Goal: Find specific page/section: Find specific page/section

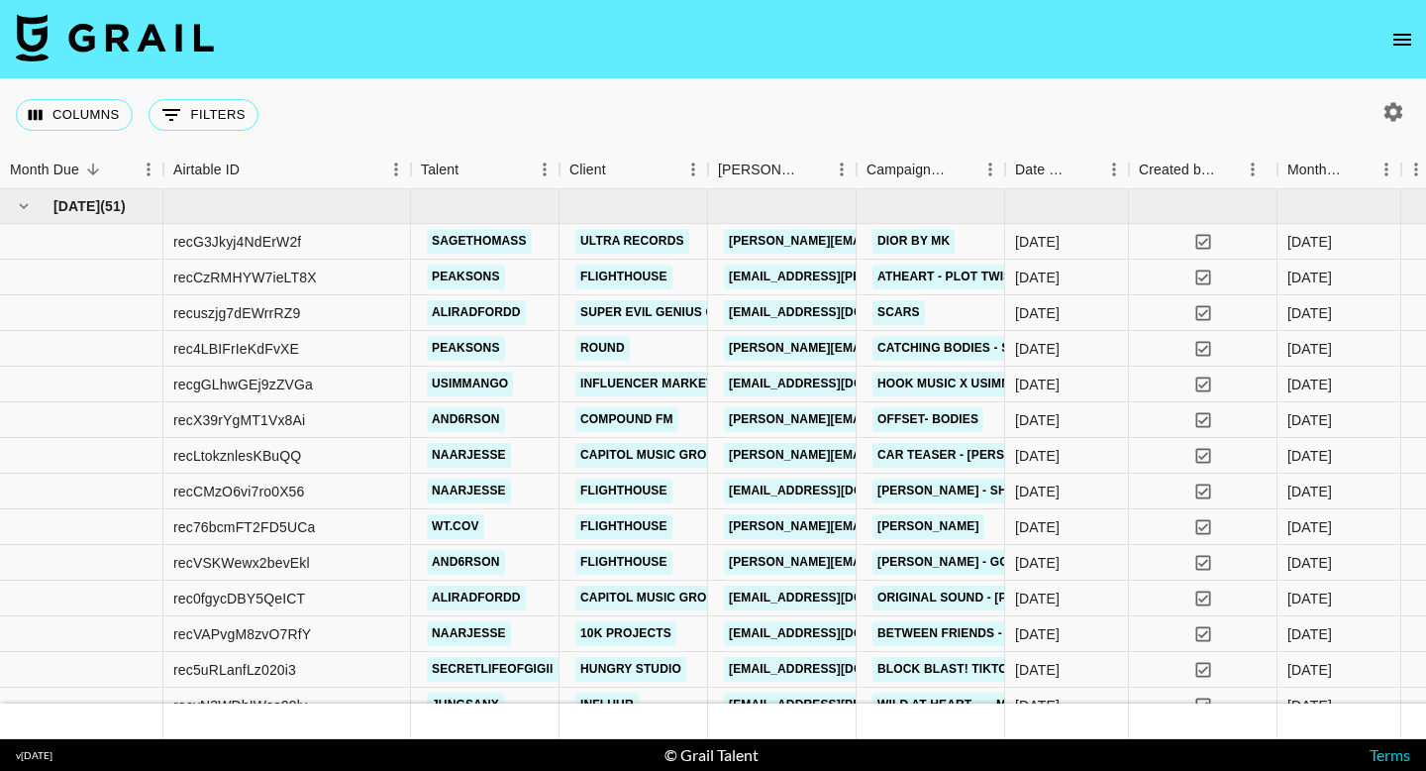
click at [1393, 45] on icon "open drawer" at bounding box center [1403, 40] width 24 height 24
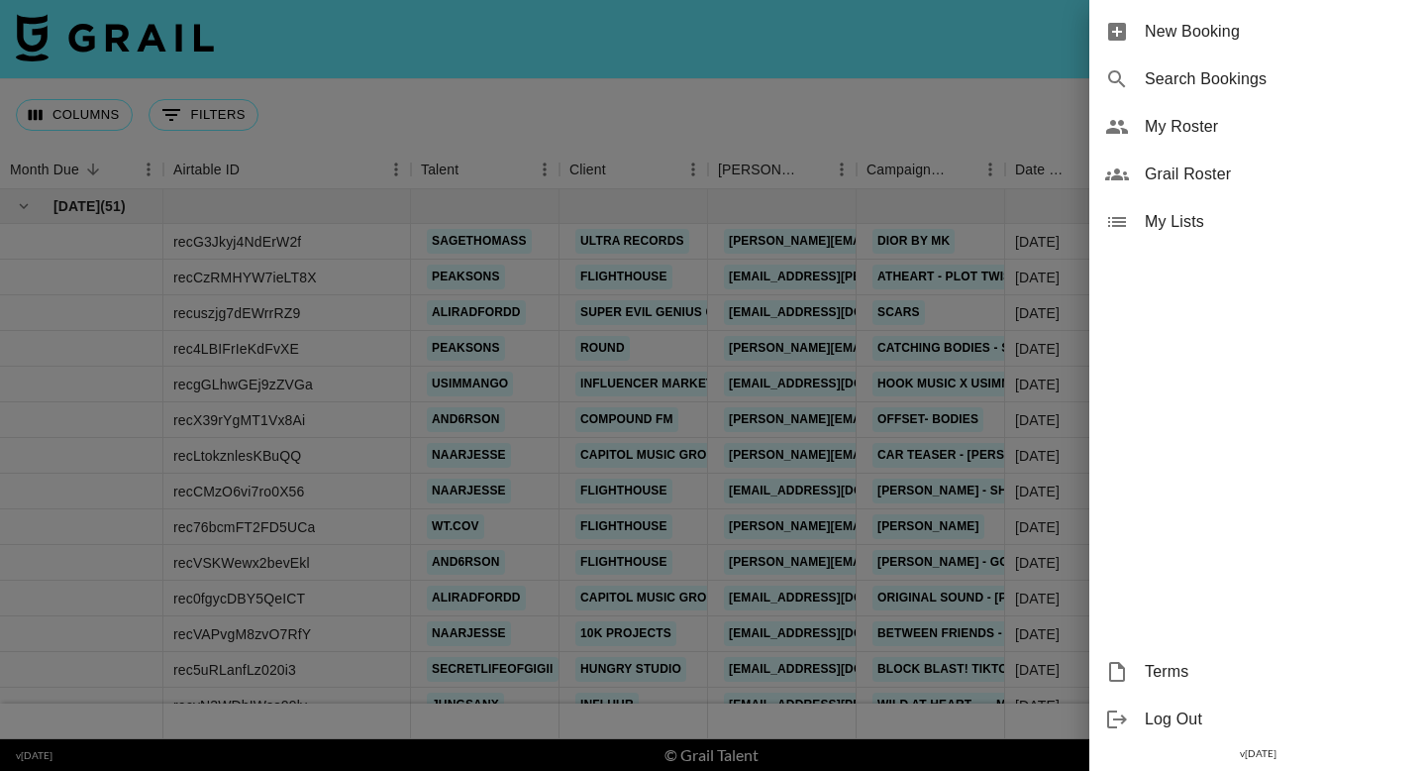
click at [1203, 131] on span "My Roster" at bounding box center [1277, 127] width 265 height 24
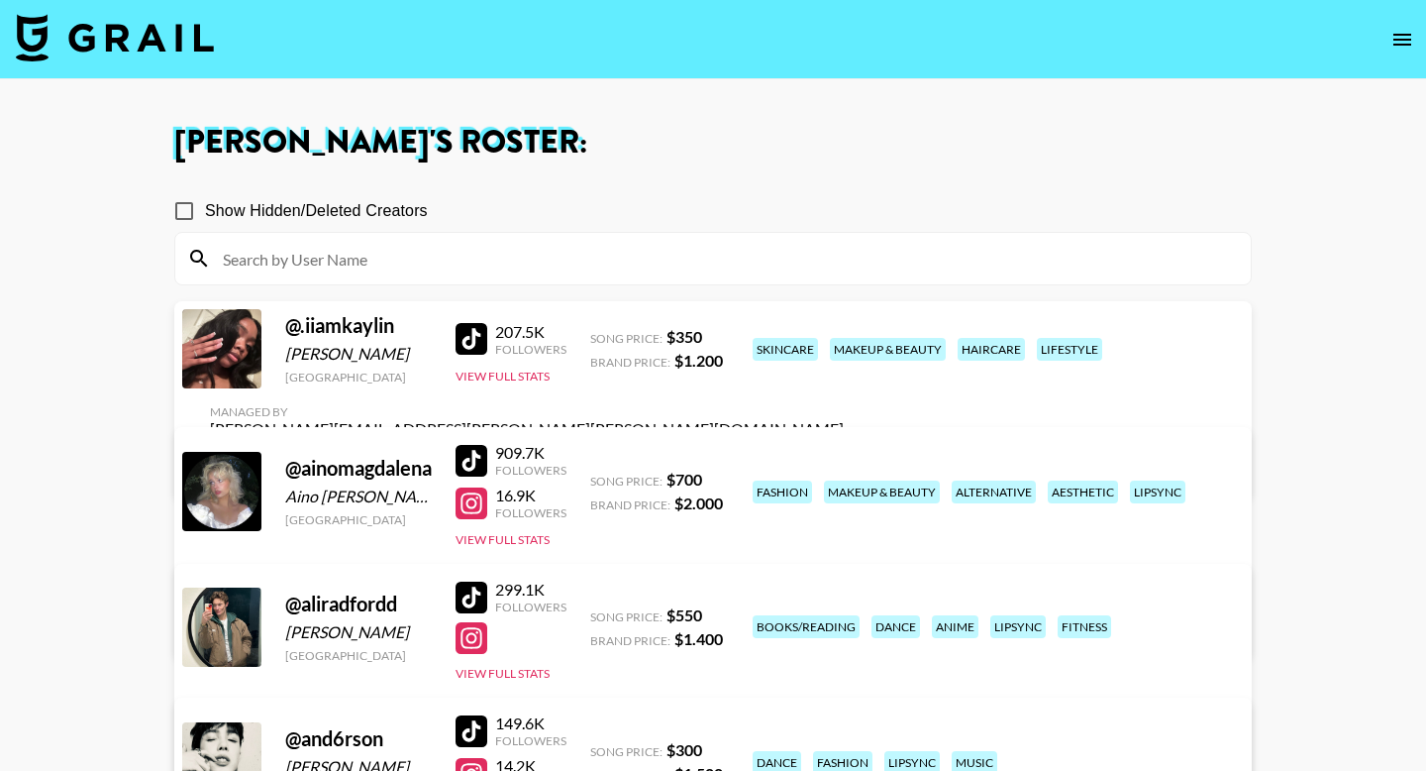
click at [321, 264] on input at bounding box center [725, 259] width 1028 height 32
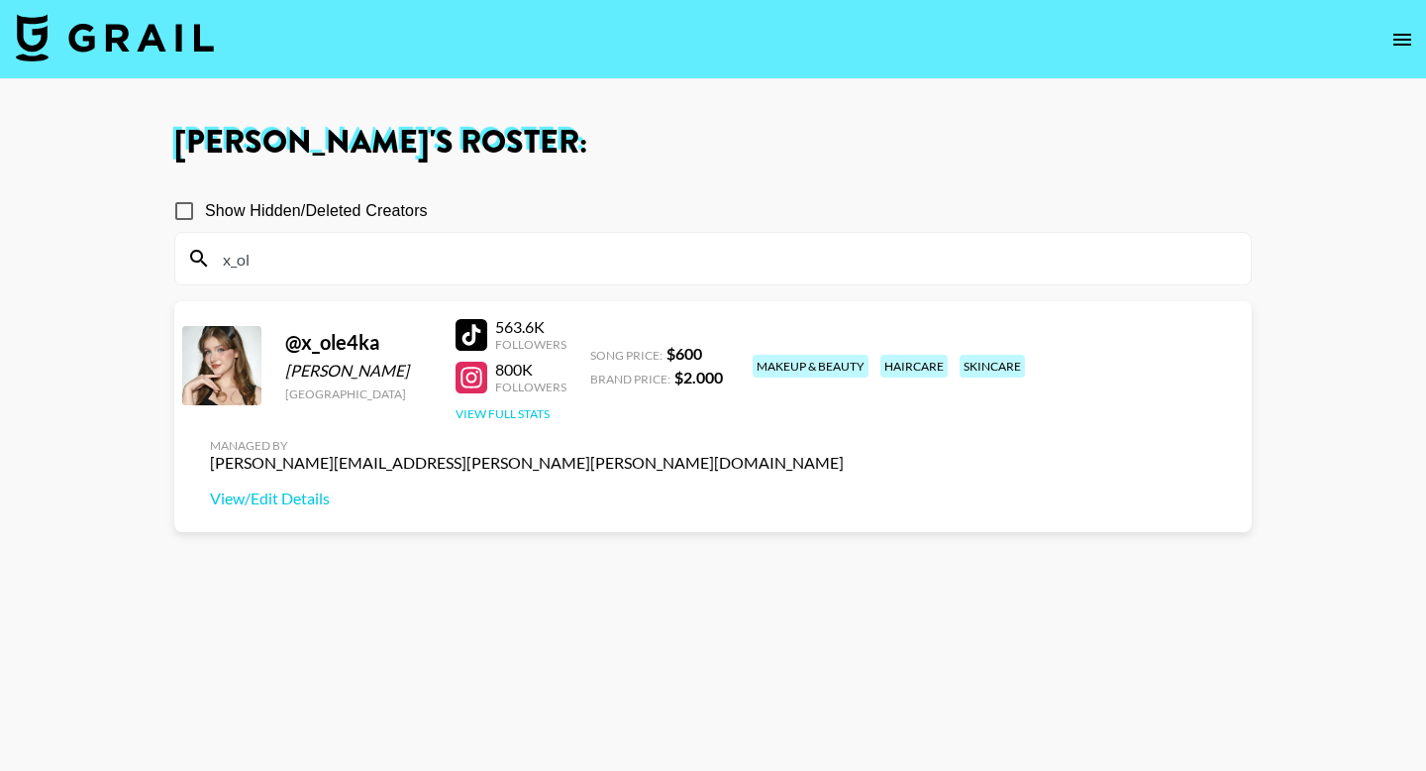
click at [520, 418] on button "View Full Stats" at bounding box center [503, 413] width 94 height 15
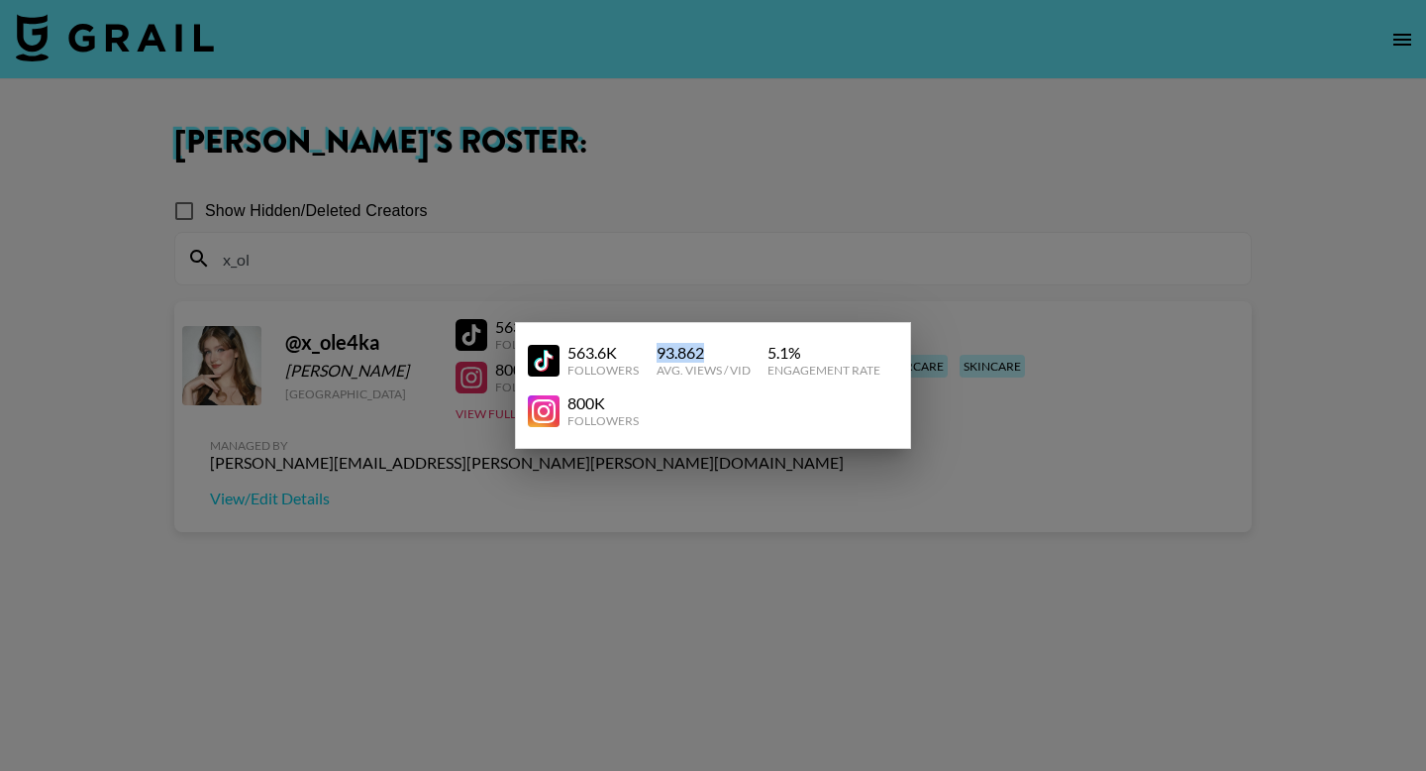
drag, startPoint x: 720, startPoint y: 350, endPoint x: 656, endPoint y: 347, distance: 64.5
click at [657, 347] on div "93.862" at bounding box center [704, 353] width 94 height 20
copy div "93.862"
click at [591, 429] on div "800K Followers" at bounding box center [713, 410] width 370 height 51
click at [571, 430] on div "800K Followers" at bounding box center [713, 410] width 370 height 51
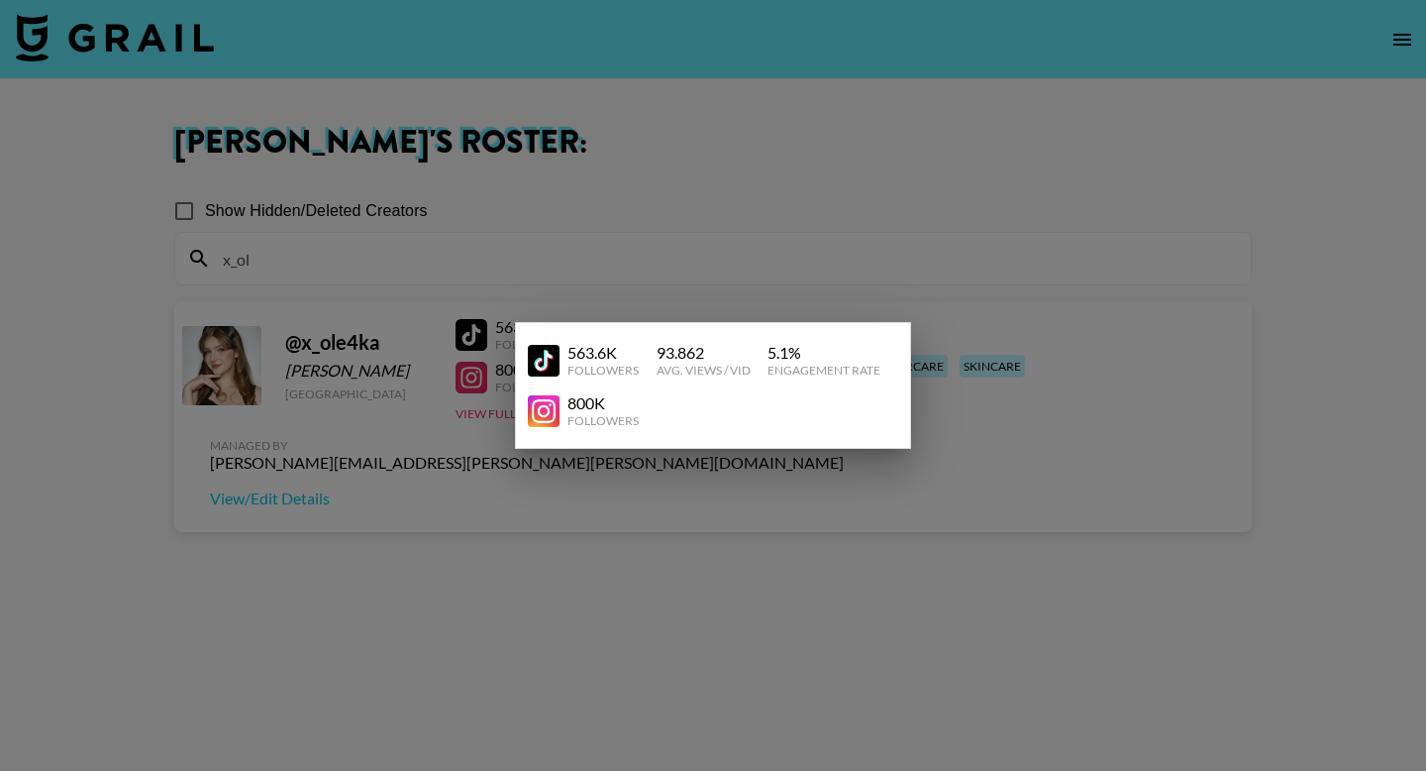
click at [557, 428] on div "800K Followers" at bounding box center [713, 410] width 370 height 51
click at [552, 416] on img at bounding box center [544, 411] width 32 height 32
click at [749, 256] on div at bounding box center [713, 385] width 1426 height 771
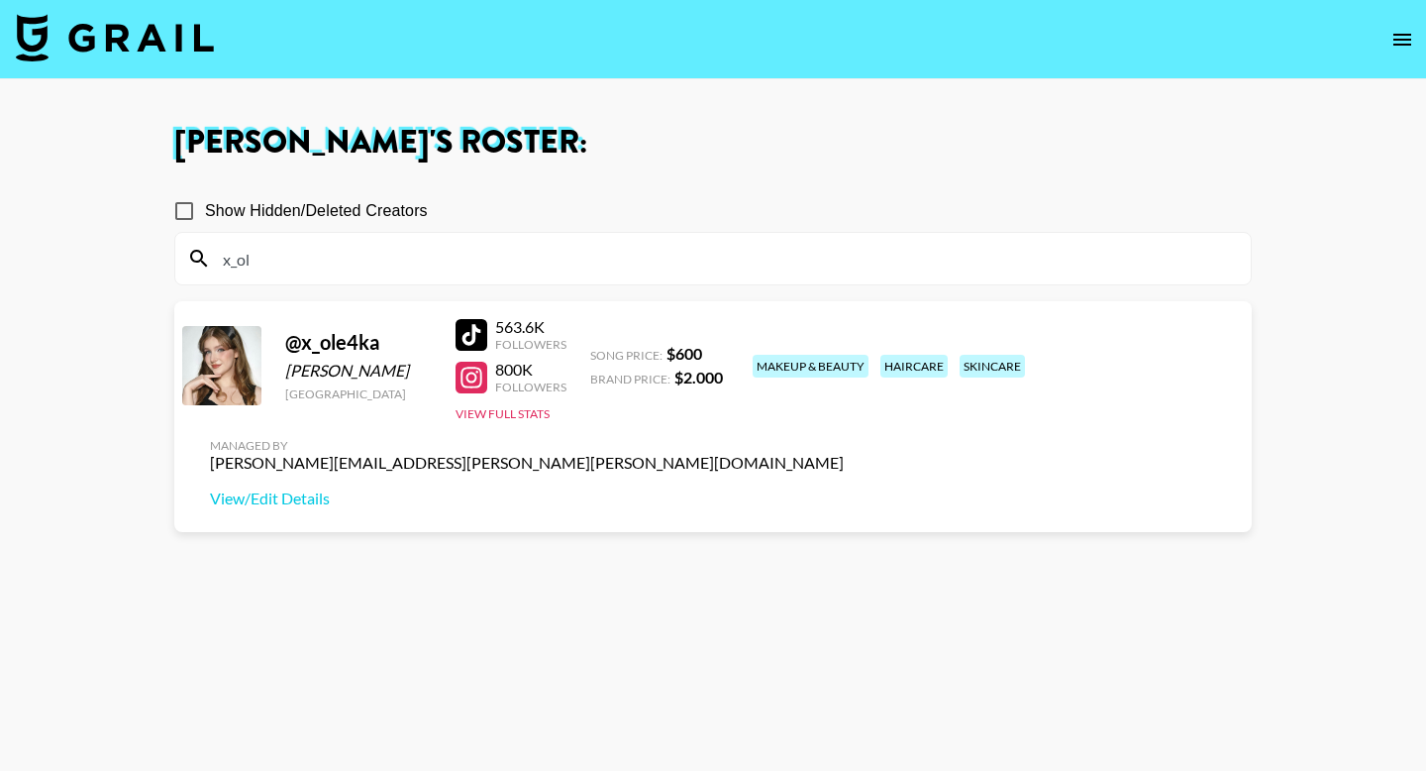
drag, startPoint x: 280, startPoint y: 251, endPoint x: 143, endPoint y: 258, distance: 137.9
click at [143, 259] on main "[PERSON_NAME] 's Roster: Show Hidden/Deleted Creators x_ol @ x_ole4ka [PERSON_N…" at bounding box center [713, 456] width 1426 height 755
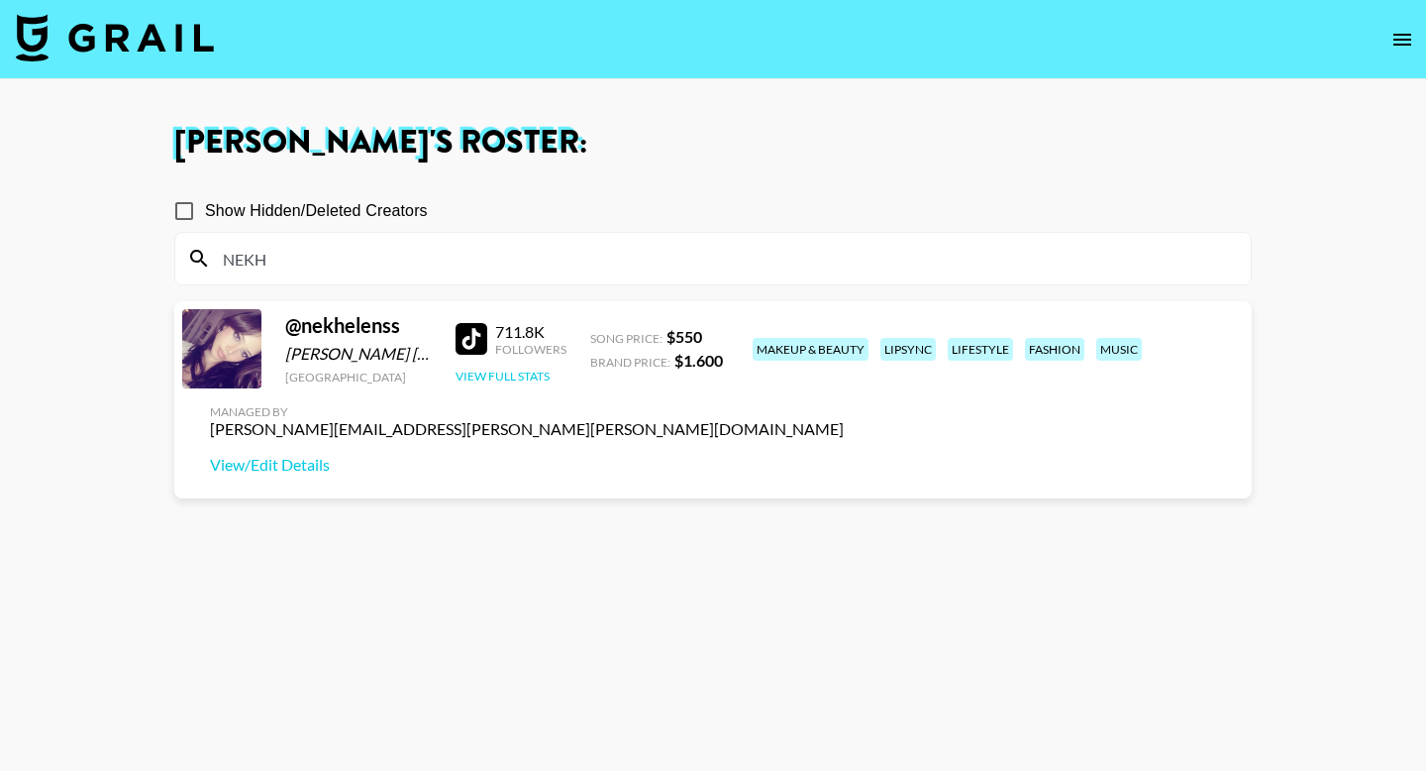
type input "NEKH"
click at [523, 383] on button "View Full Stats" at bounding box center [503, 375] width 94 height 15
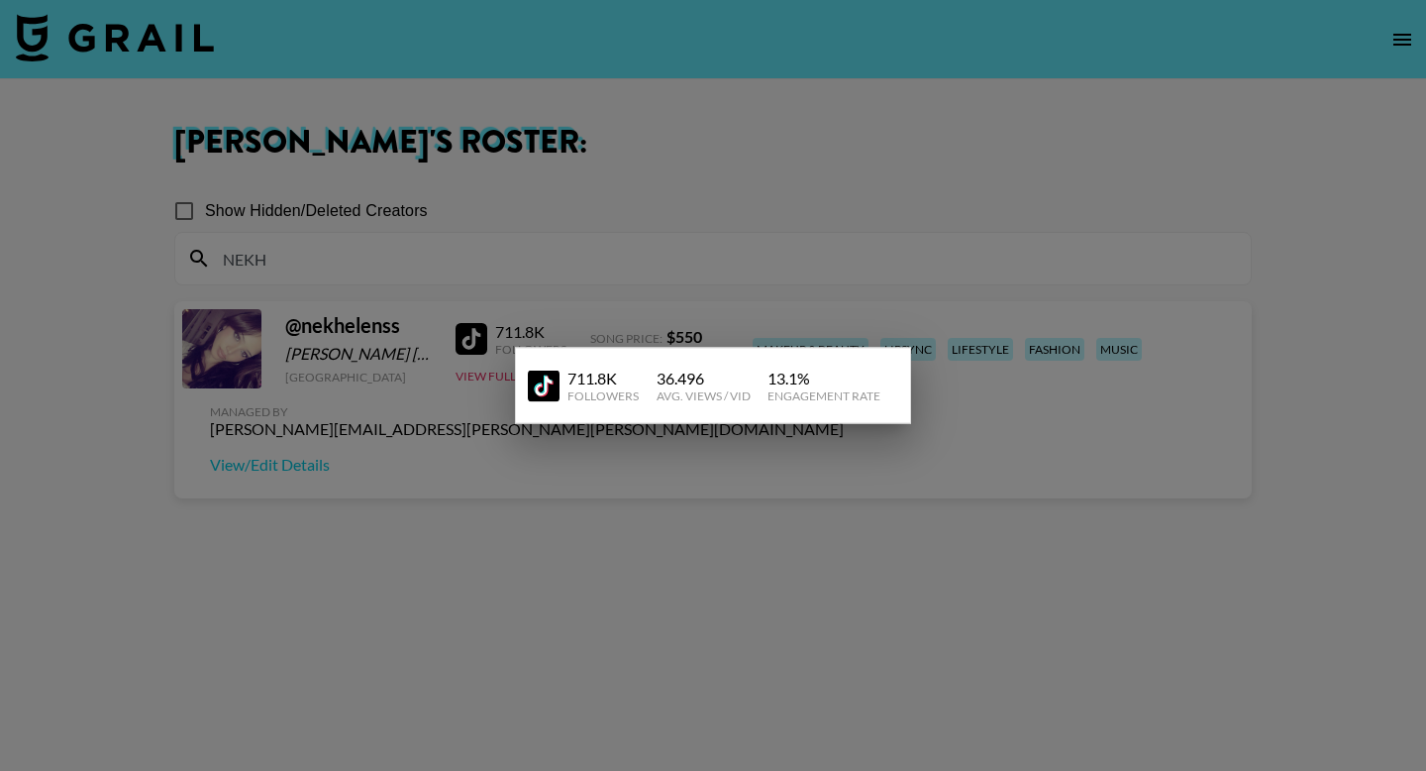
click at [520, 269] on div at bounding box center [713, 385] width 1426 height 771
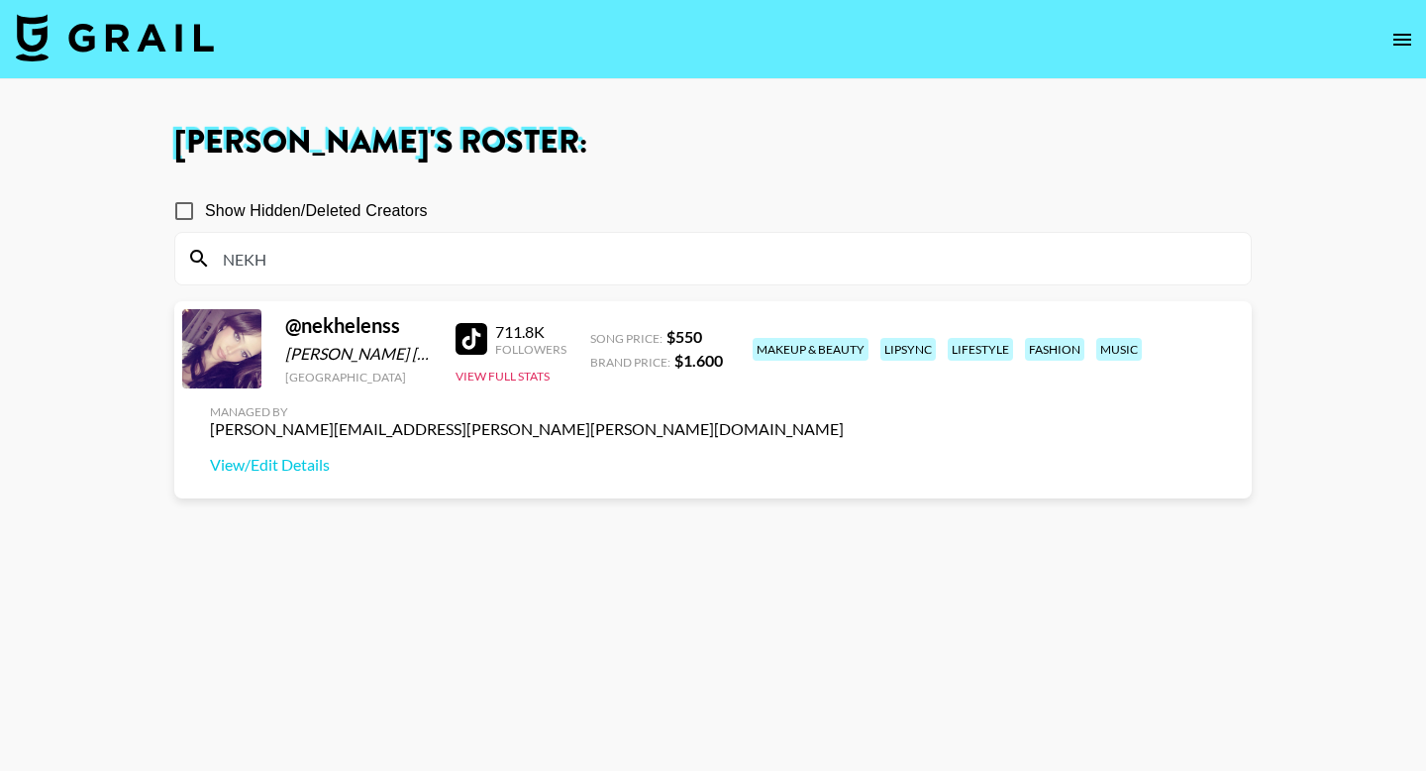
drag, startPoint x: 276, startPoint y: 255, endPoint x: 205, endPoint y: 252, distance: 71.4
click at [206, 253] on div "NEKH" at bounding box center [713, 259] width 1076 height 52
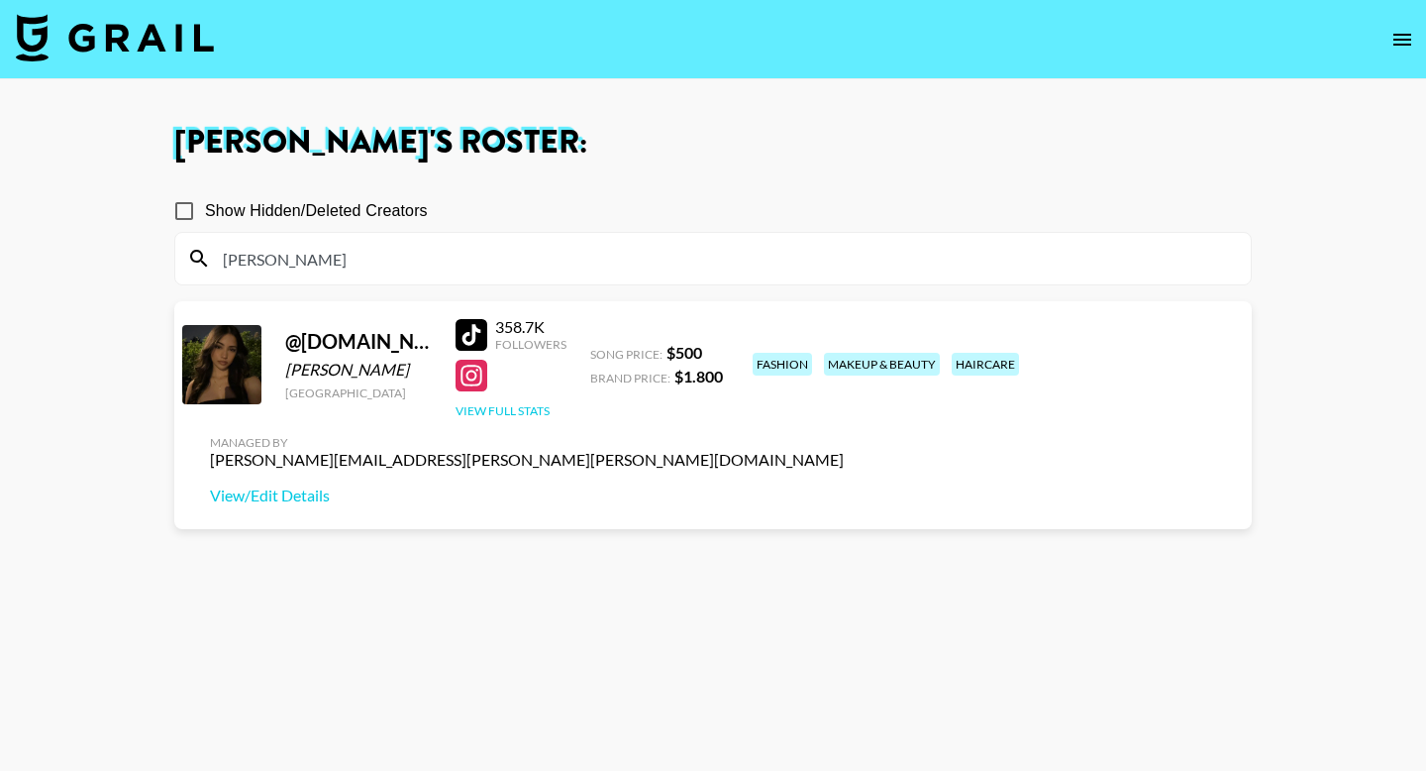
click at [517, 407] on button "View Full Stats" at bounding box center [503, 410] width 94 height 15
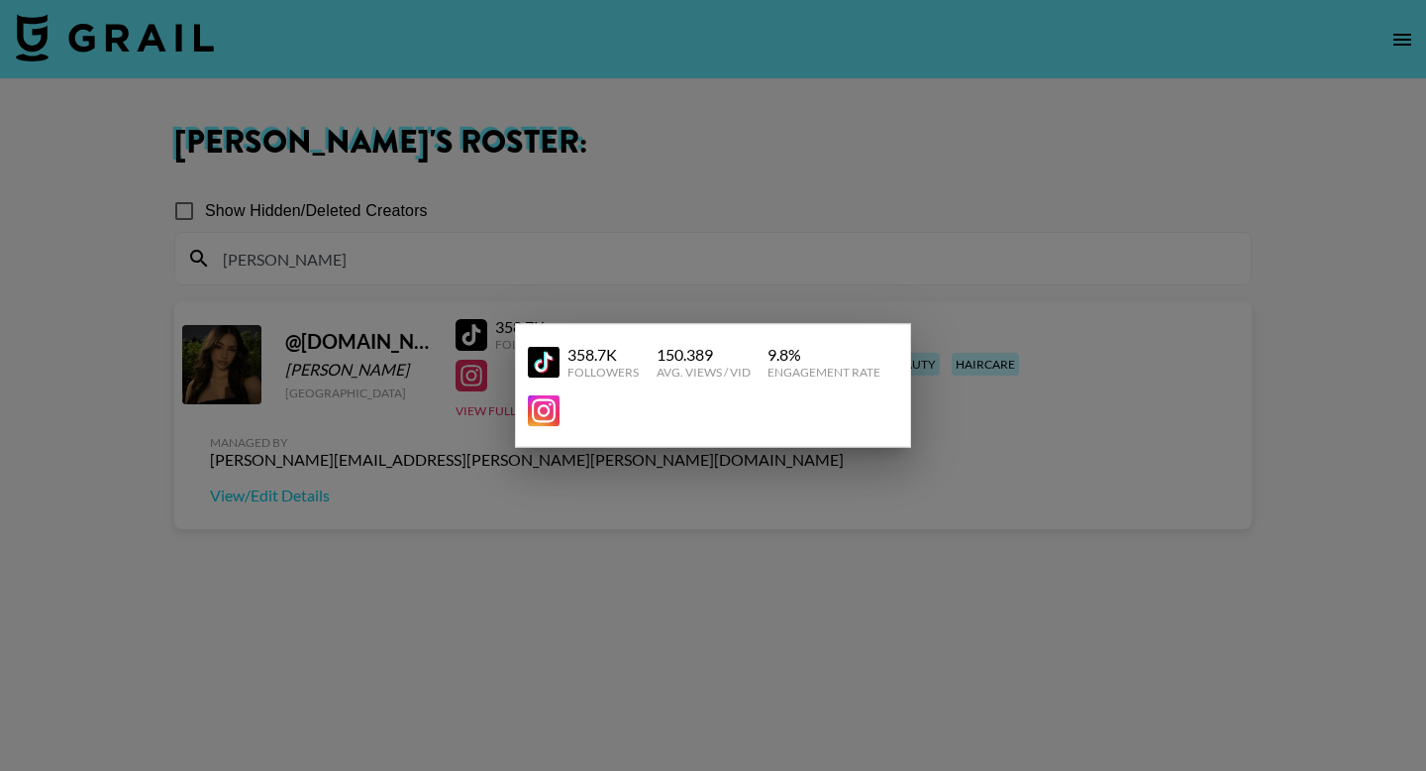
click at [507, 249] on div at bounding box center [713, 385] width 1426 height 771
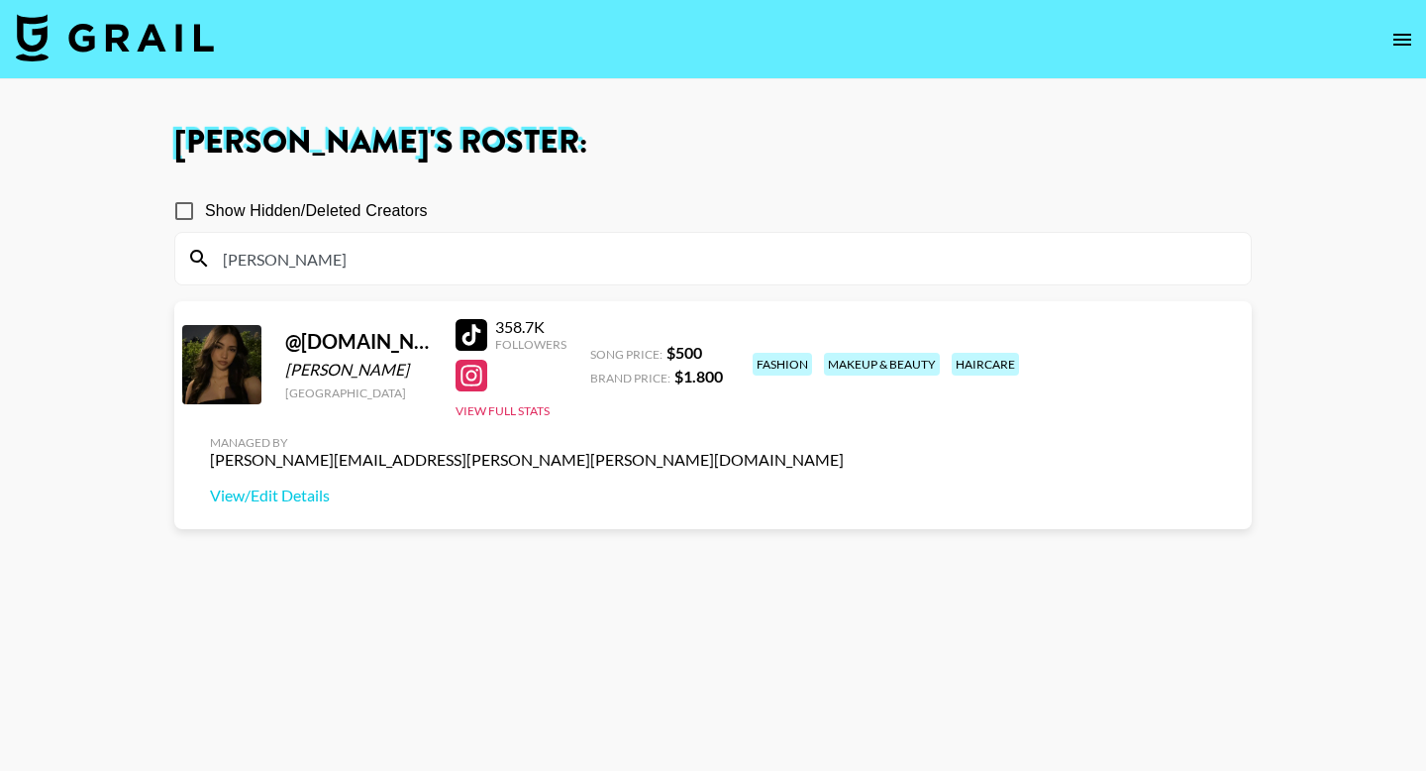
click at [241, 265] on input "[PERSON_NAME]" at bounding box center [725, 259] width 1028 height 32
drag, startPoint x: 284, startPoint y: 265, endPoint x: 149, endPoint y: 265, distance: 135.7
click at [151, 265] on main "[PERSON_NAME] 's Roster: Show Hidden/Deleted Creators [PERSON_NAME] @ [DOMAIN_N…" at bounding box center [713, 456] width 1426 height 755
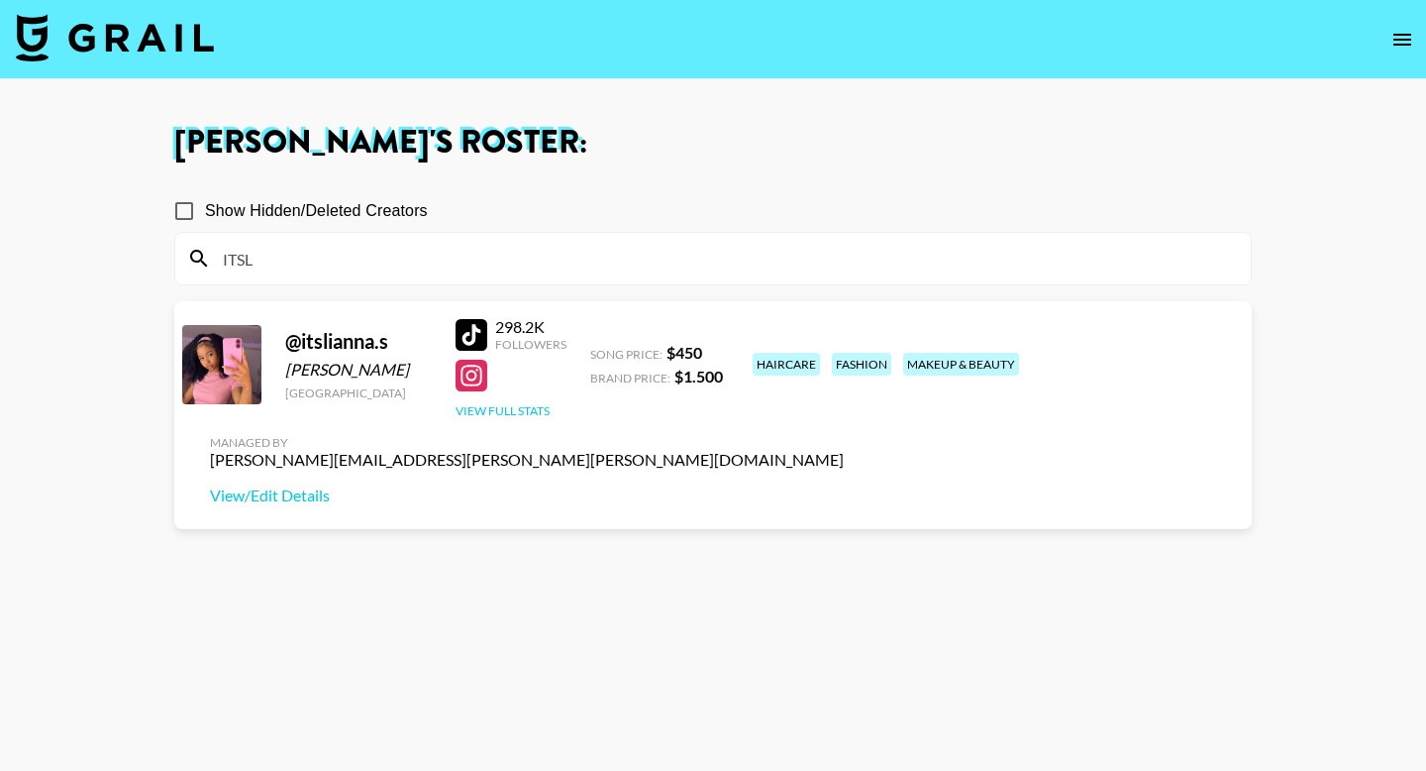
type input "ITSL"
click at [488, 408] on button "View Full Stats" at bounding box center [503, 410] width 94 height 15
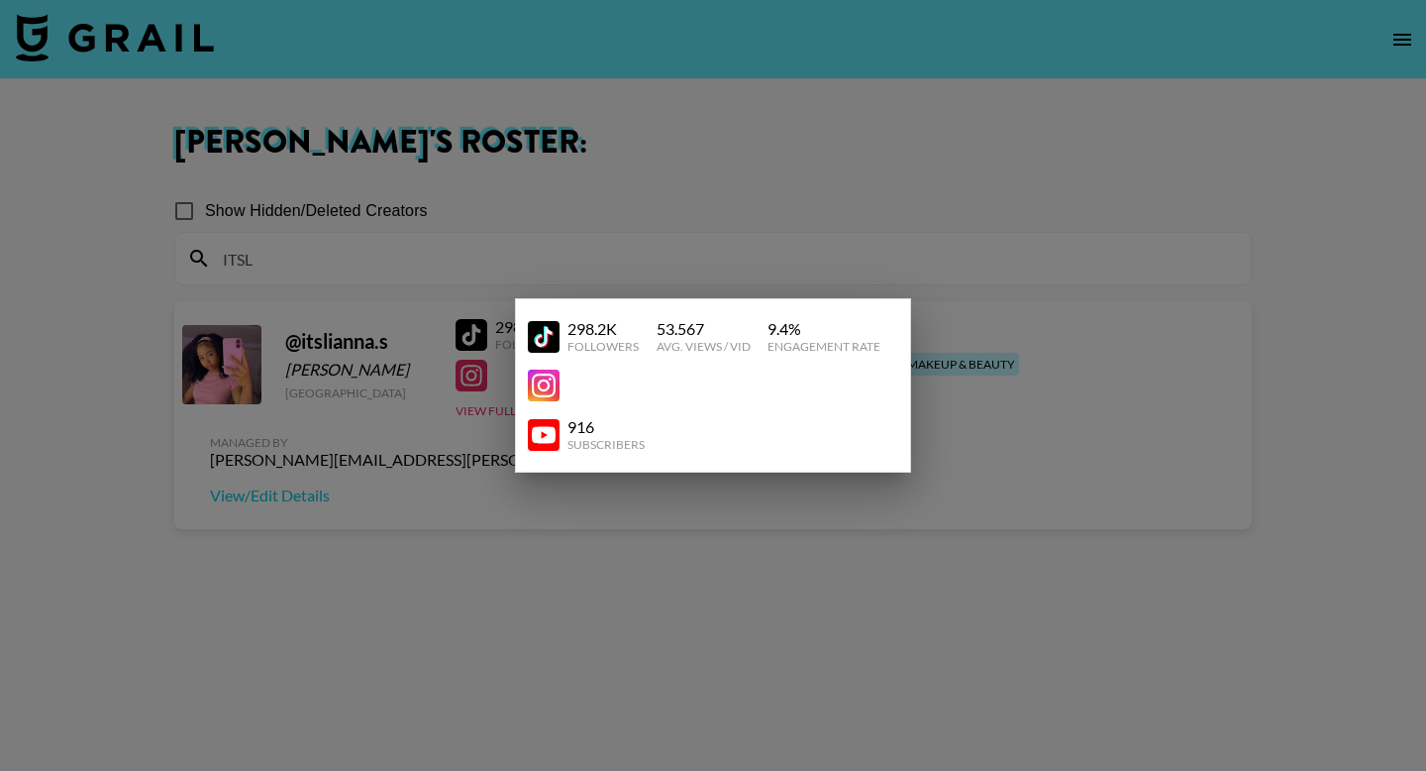
click at [908, 339] on div "298.2K Followers 53.567 Avg. Views / Vid 9.4 % Engagement Rate 916 Subscribers" at bounding box center [713, 385] width 396 height 174
